Goal: Task Accomplishment & Management: Manage account settings

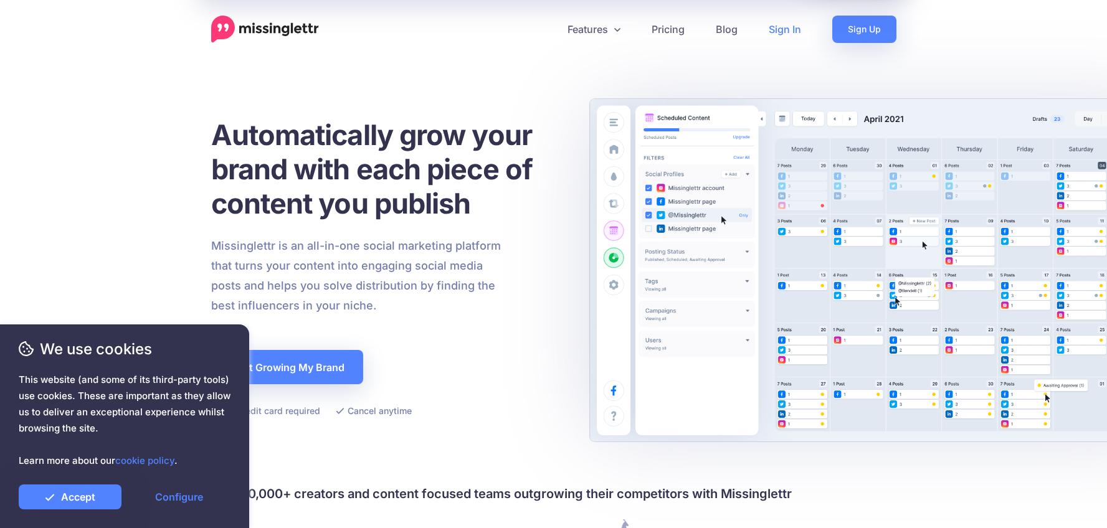
click at [773, 30] on link "Sign In" at bounding box center [785, 29] width 64 height 27
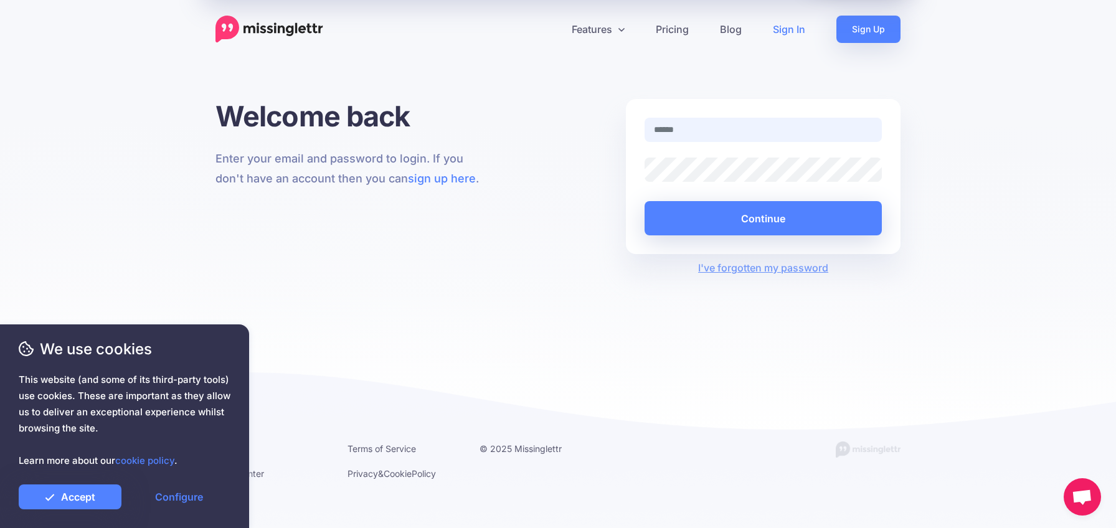
type input "**********"
click at [763, 218] on button "Continue" at bounding box center [763, 218] width 237 height 34
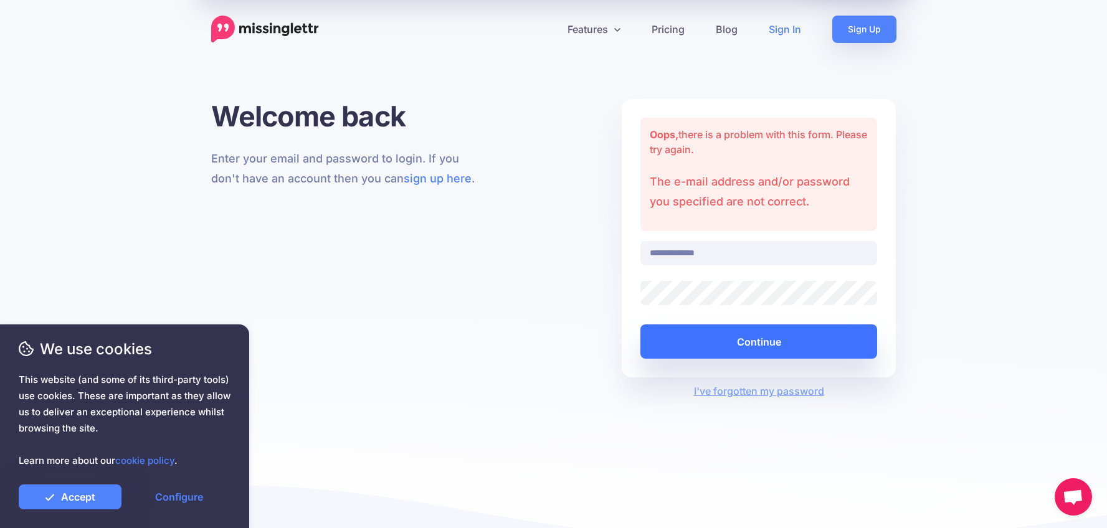
click at [752, 348] on button "Continue" at bounding box center [758, 342] width 237 height 34
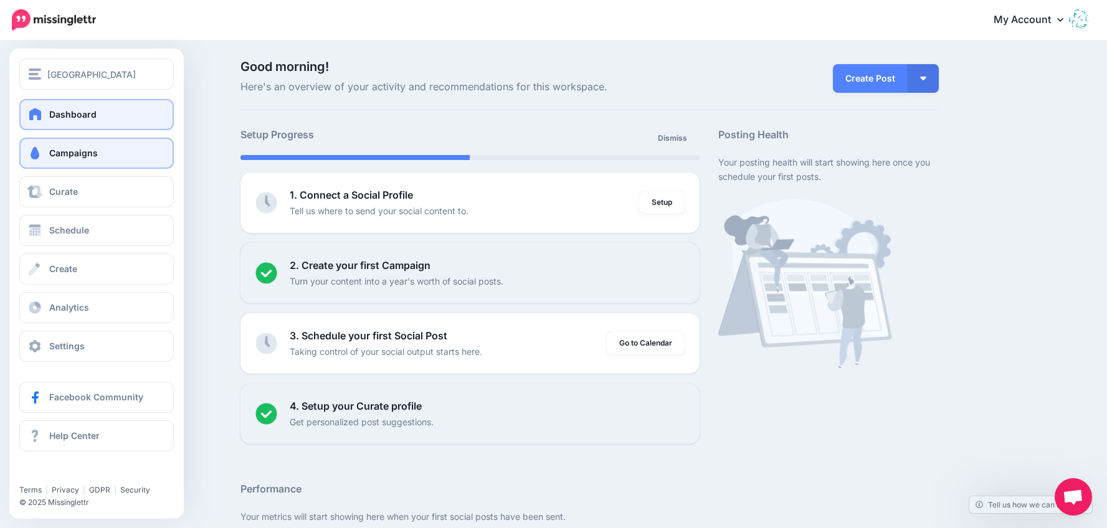
click at [59, 111] on span "Dashboard" at bounding box center [72, 114] width 47 height 11
click at [73, 155] on span "Campaigns" at bounding box center [73, 153] width 49 height 11
